Goal: Information Seeking & Learning: Understand process/instructions

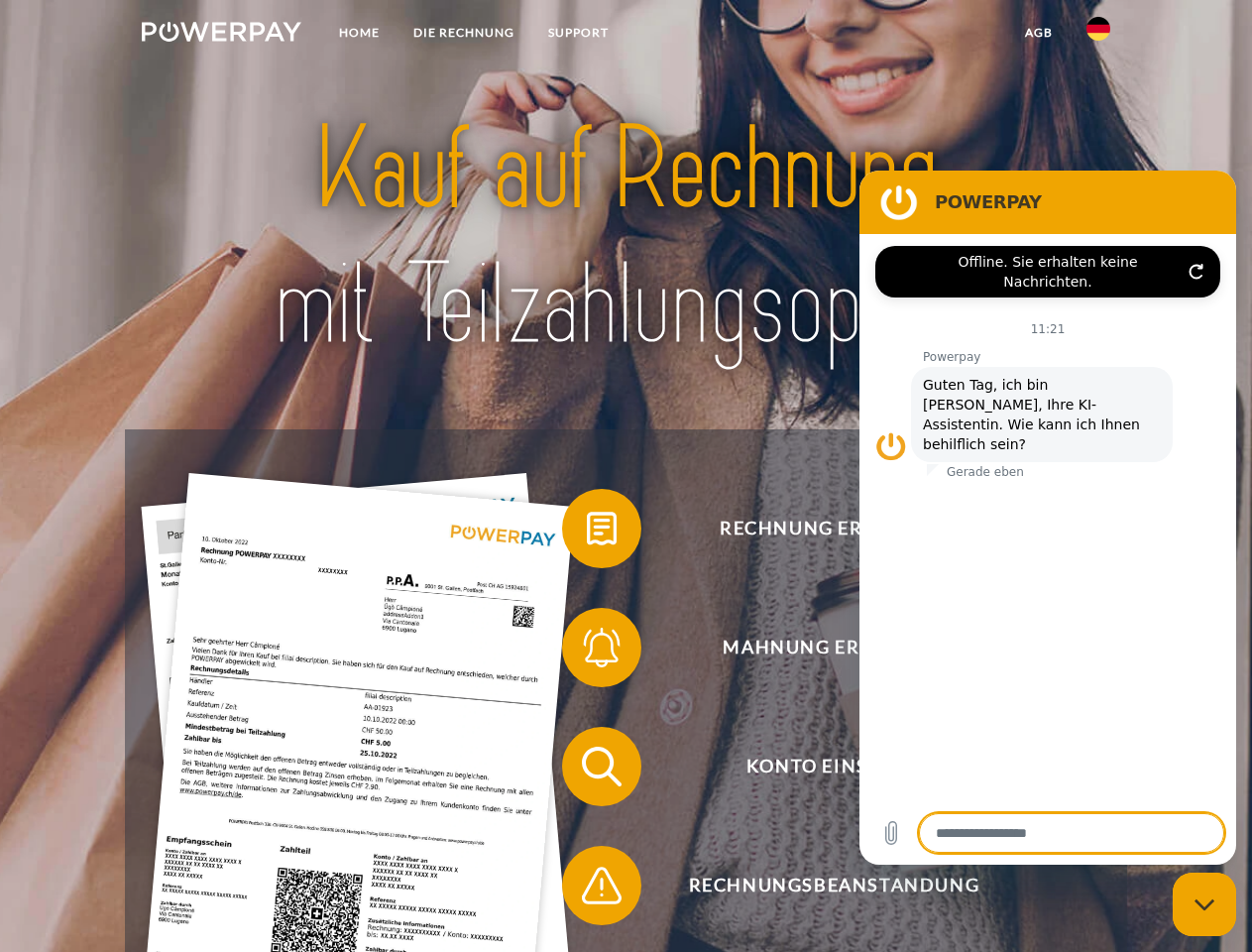
click at [221, 35] on img at bounding box center [222, 32] width 160 height 20
click at [1098, 35] on img at bounding box center [1098, 29] width 24 height 24
click at [1038, 33] on link "agb" at bounding box center [1038, 33] width 61 height 36
click at [587, 532] on span at bounding box center [571, 528] width 99 height 99
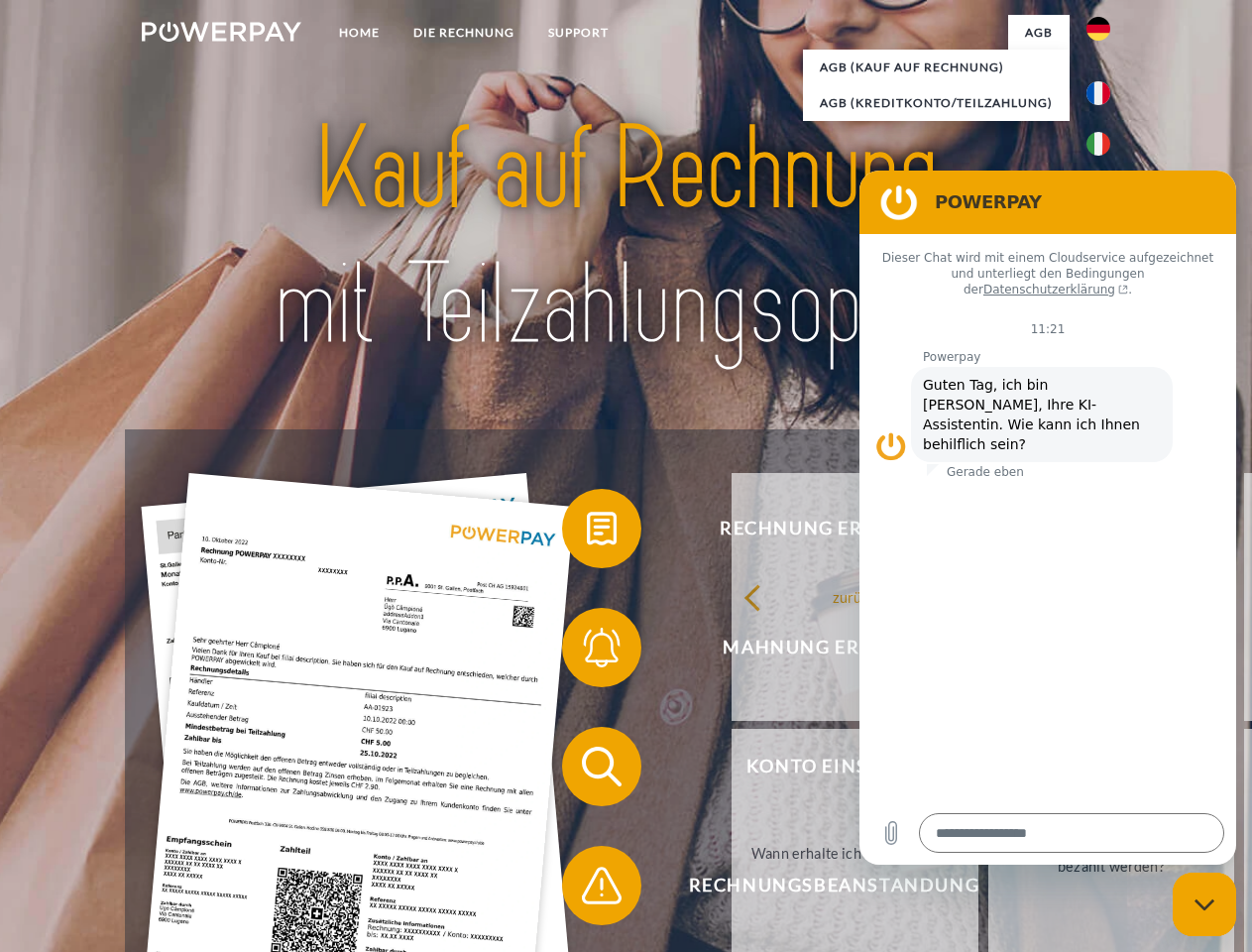
click at [732, 651] on link "zurück" at bounding box center [855, 597] width 247 height 248
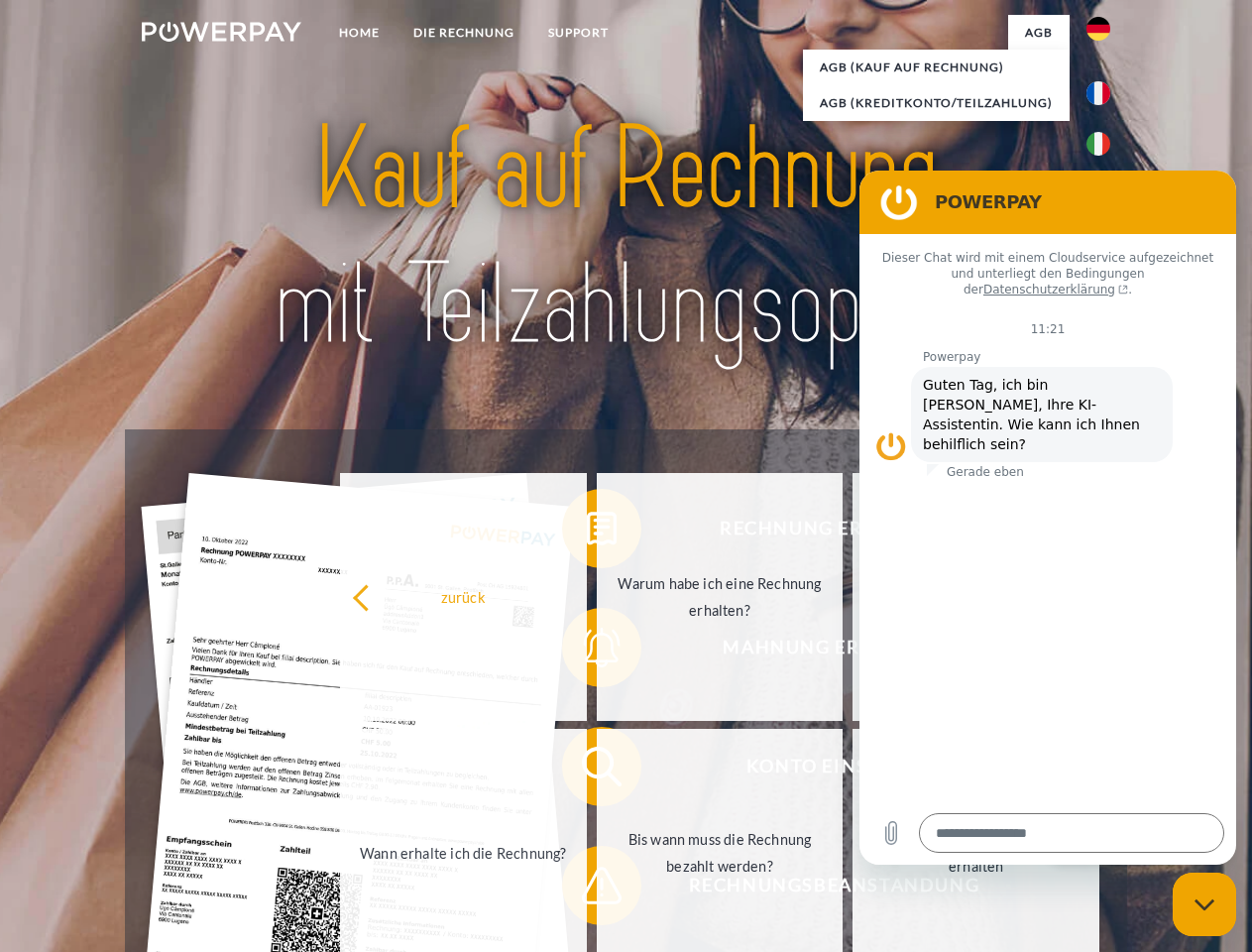
click at [587, 770] on link "Wann erhalte ich die Rechnung?" at bounding box center [463, 853] width 247 height 248
click at [587, 889] on span at bounding box center [571, 885] width 99 height 99
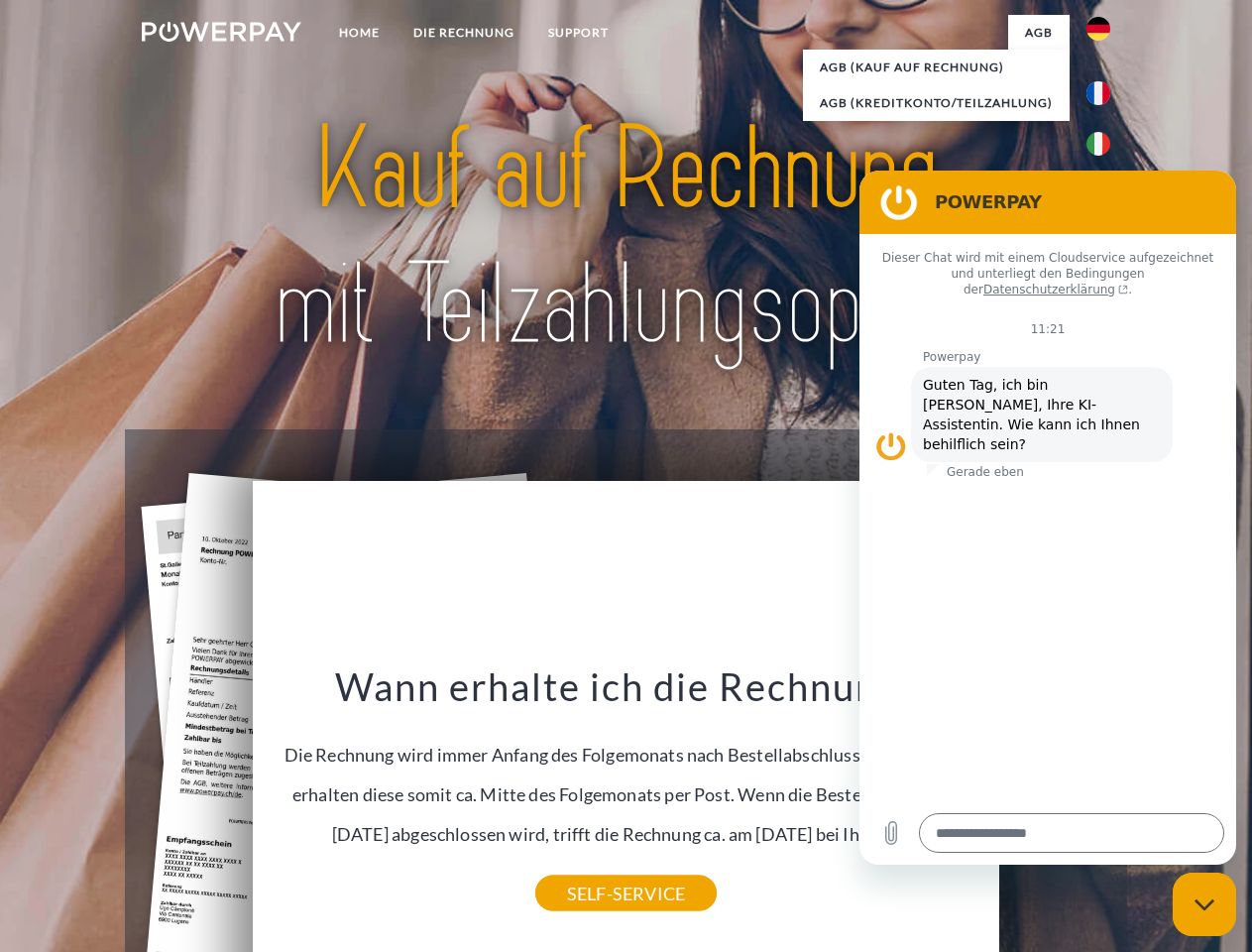
click at [1204, 904] on icon "Messaging-Fenster schließen" at bounding box center [1205, 904] width 21 height 13
type textarea "*"
